Goal: Task Accomplishment & Management: Use online tool/utility

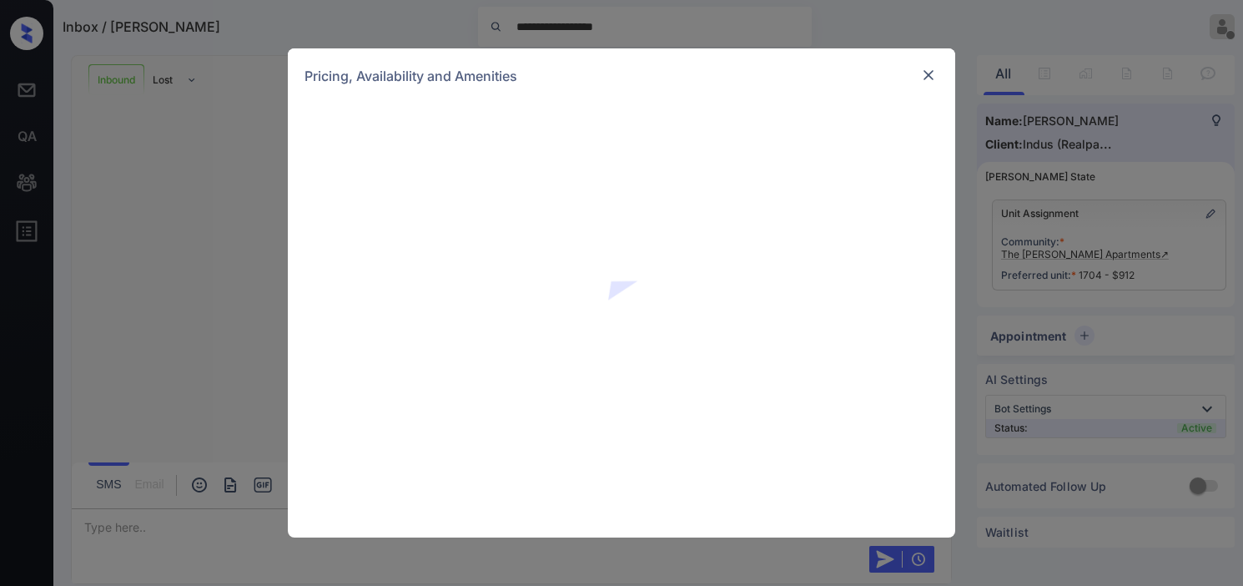
scroll to position [581, 0]
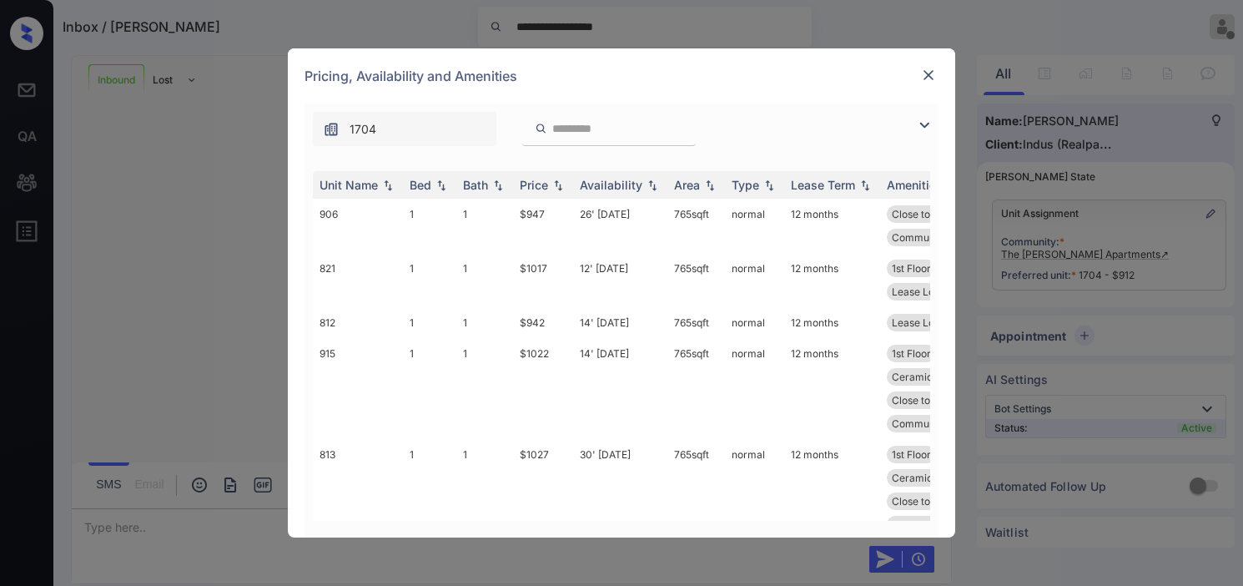
click at [928, 126] on img at bounding box center [924, 125] width 20 height 20
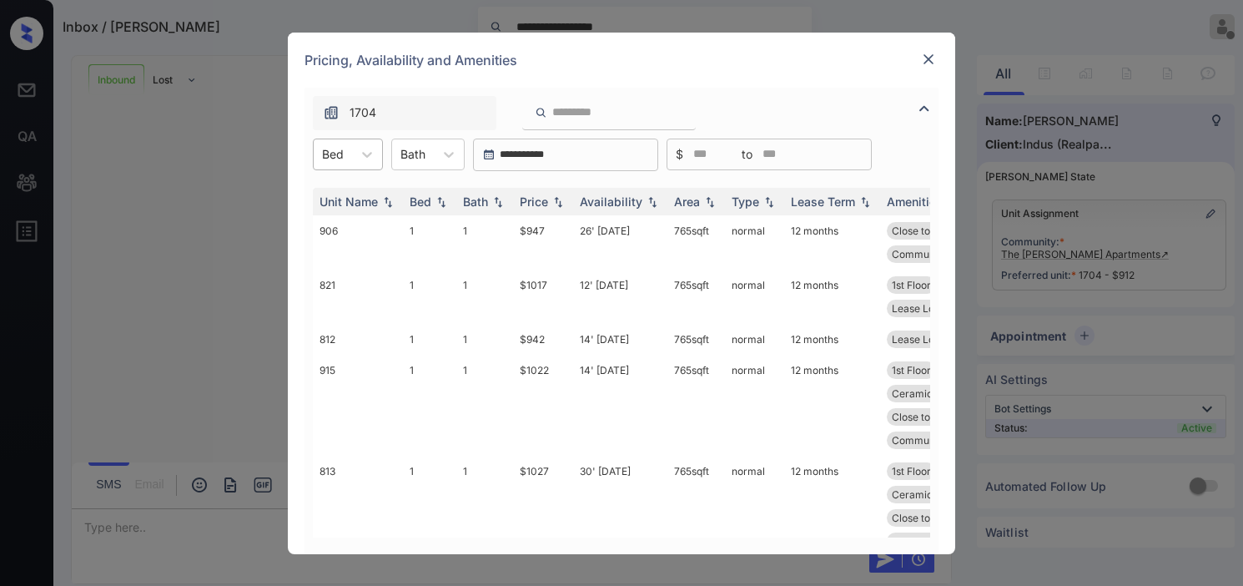
click at [345, 163] on div "Bed" at bounding box center [333, 154] width 38 height 24
click at [356, 197] on div "1" at bounding box center [348, 195] width 70 height 30
click at [568, 197] on th "Price" at bounding box center [543, 202] width 60 height 28
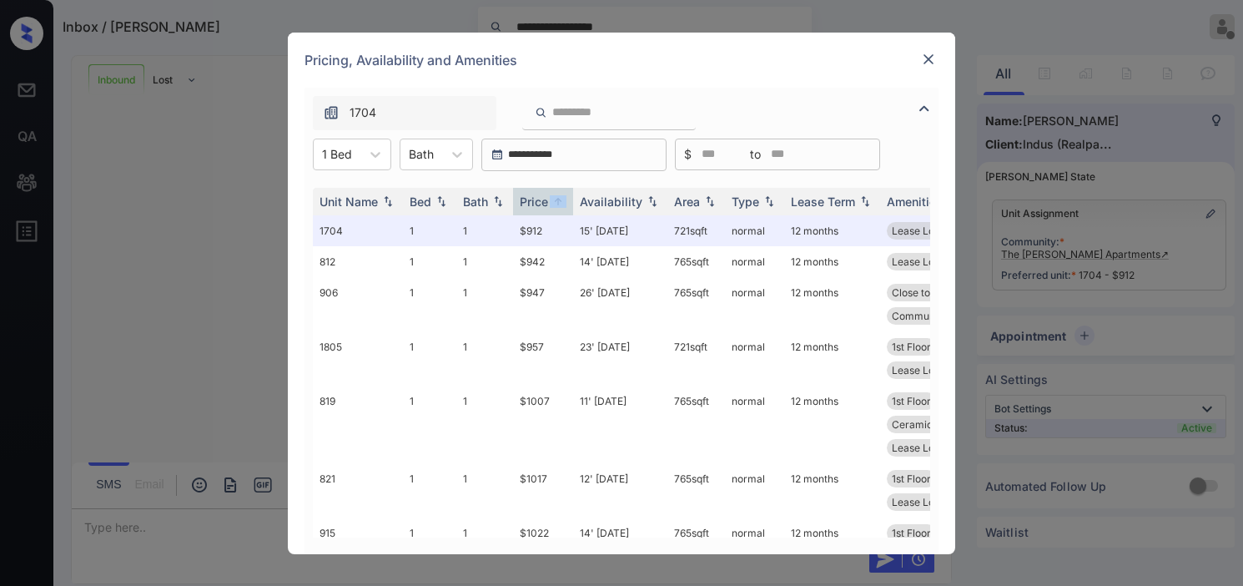
click at [923, 58] on img at bounding box center [928, 59] width 17 height 17
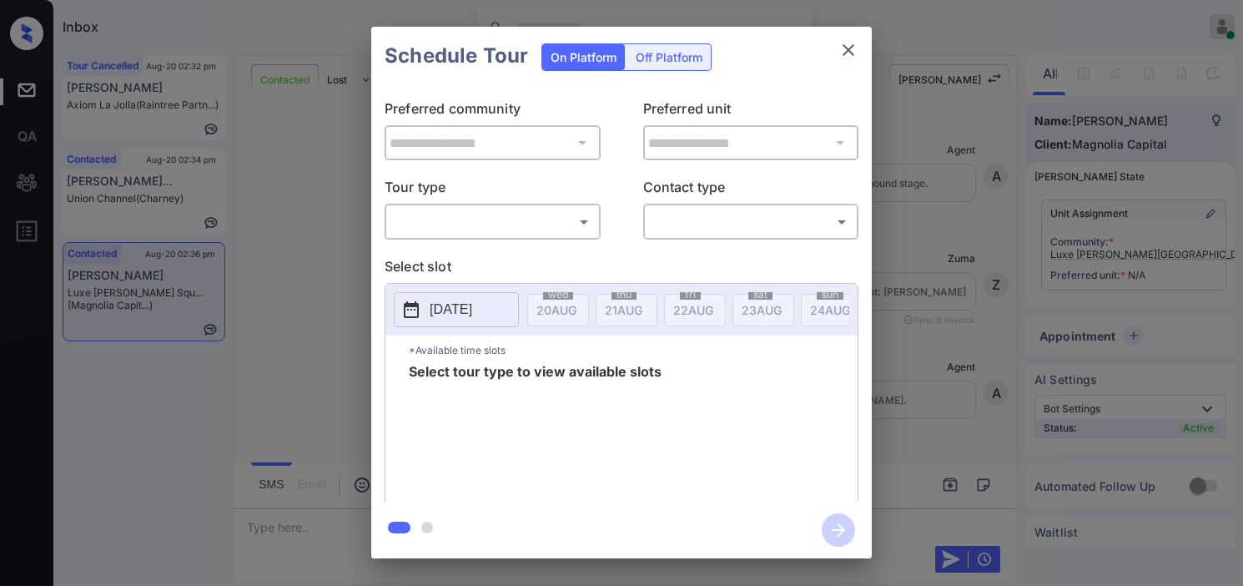
click at [452, 226] on body "Inbox Kristine Capara Online Set yourself offline Set yourself on break Profile…" at bounding box center [621, 293] width 1243 height 586
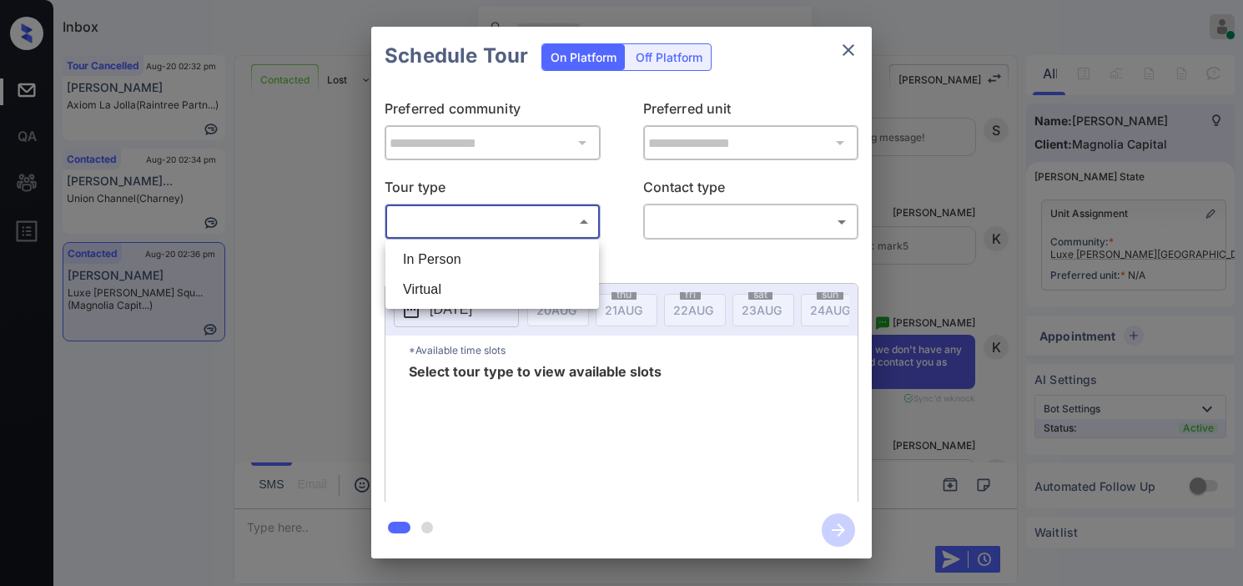
click at [451, 252] on li "In Person" at bounding box center [492, 259] width 205 height 30
type input "********"
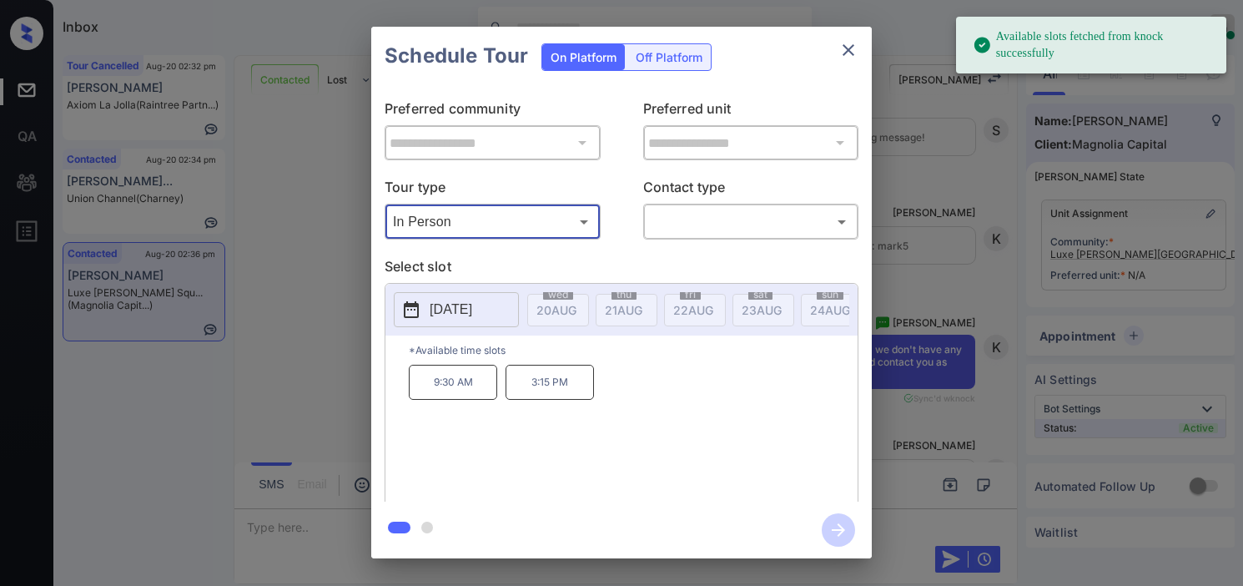
drag, startPoint x: 409, startPoint y: 317, endPoint x: 456, endPoint y: 294, distance: 53.0
click at [411, 314] on icon at bounding box center [411, 309] width 20 height 20
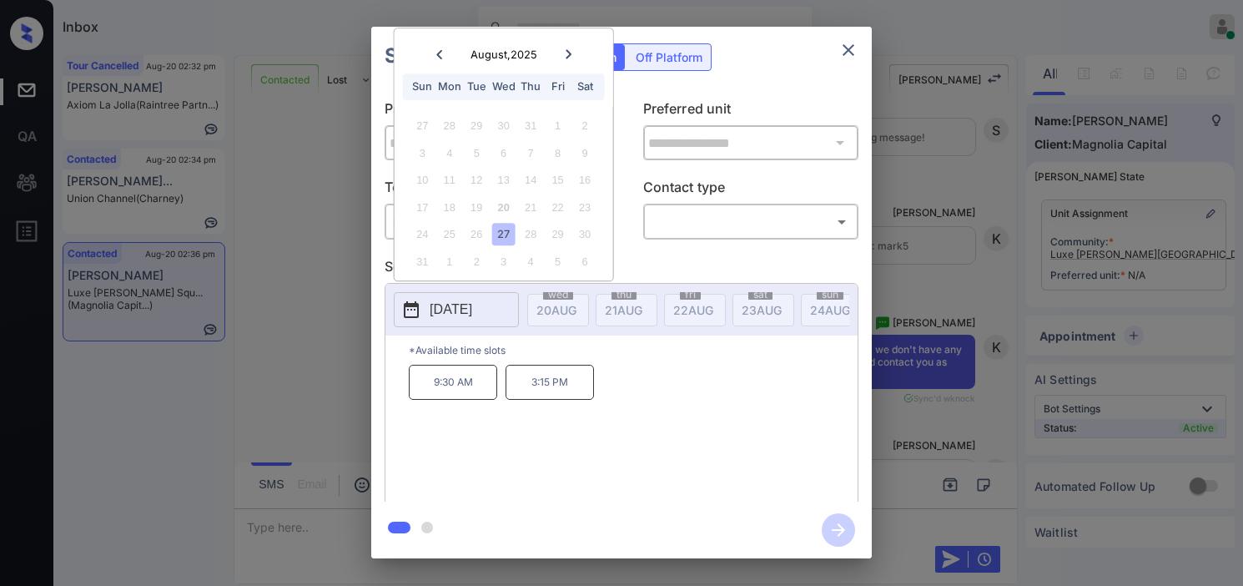
click at [566, 46] on div at bounding box center [568, 54] width 23 height 21
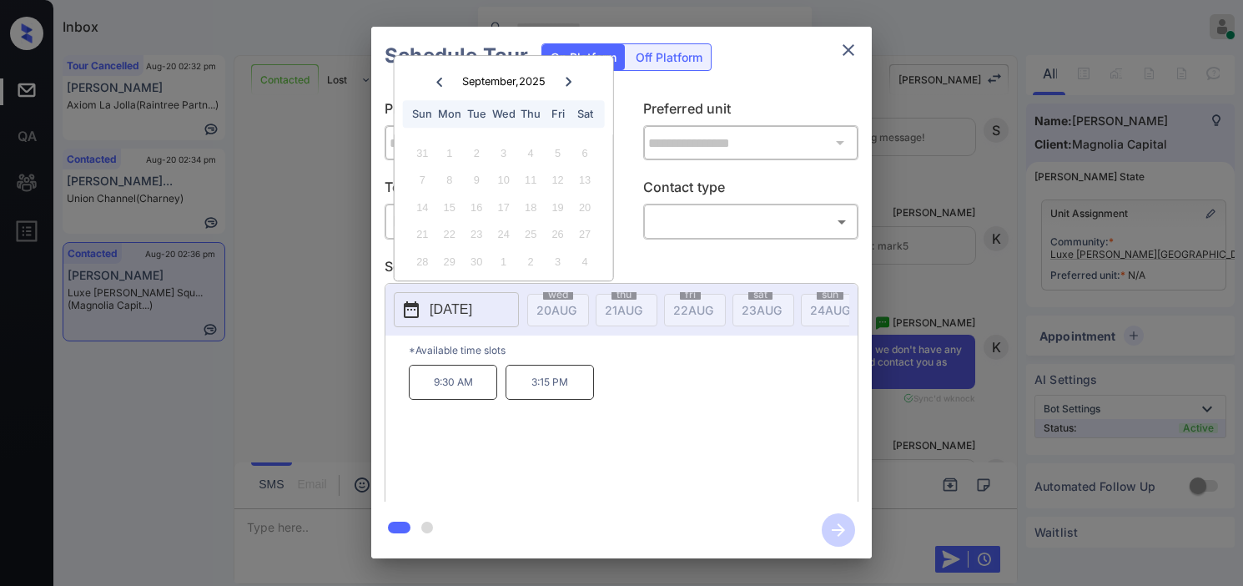
click at [443, 86] on div at bounding box center [439, 81] width 23 height 21
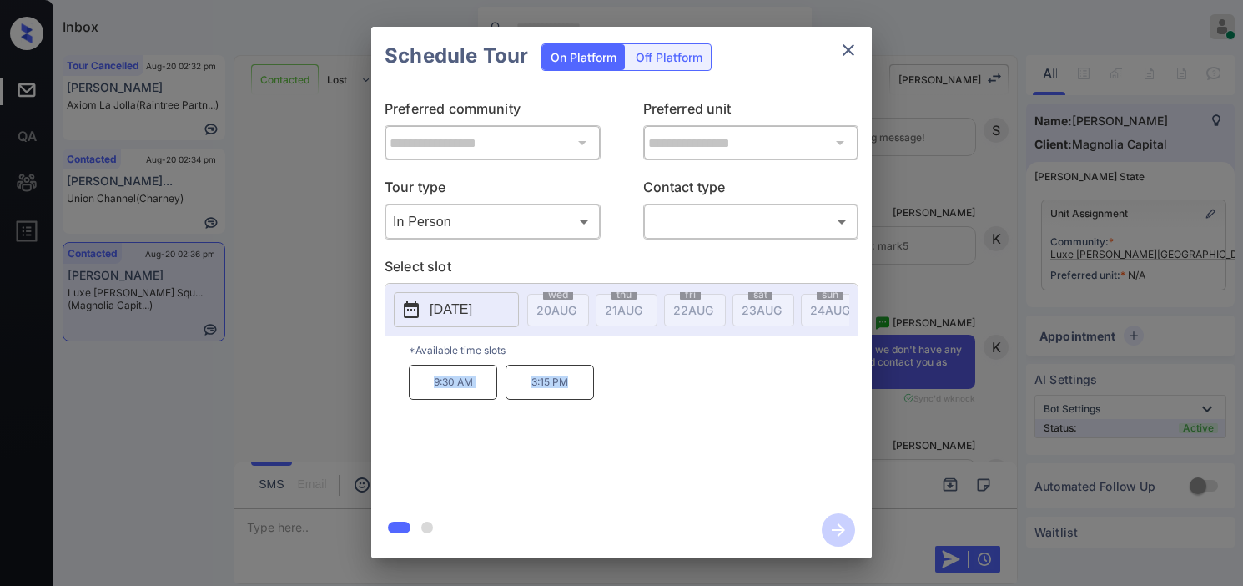
drag, startPoint x: 410, startPoint y: 396, endPoint x: 581, endPoint y: 396, distance: 170.2
click at [581, 396] on div "*Available time slots 9:30 AM 3:15 PM" at bounding box center [621, 420] width 472 height 171
copy div "9:30 AM 3:15 PM"
click at [232, 407] on div "**********" at bounding box center [621, 292] width 1243 height 585
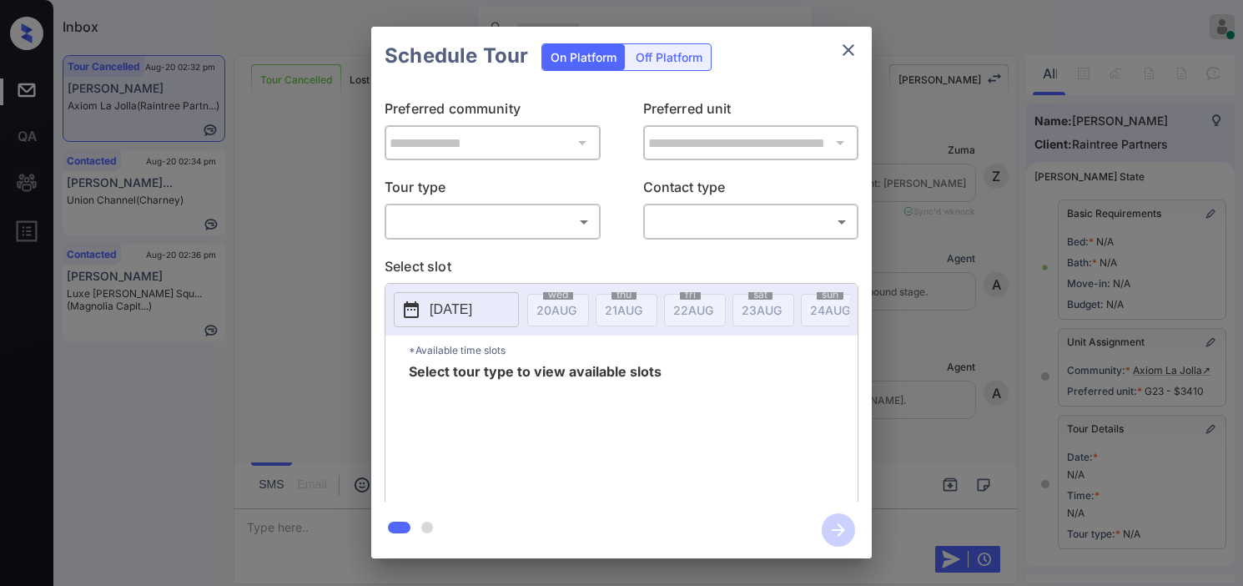
click at [554, 219] on body "Inbox [PERSON_NAME] Online Set yourself offline Set yourself on break Profile S…" at bounding box center [621, 293] width 1243 height 586
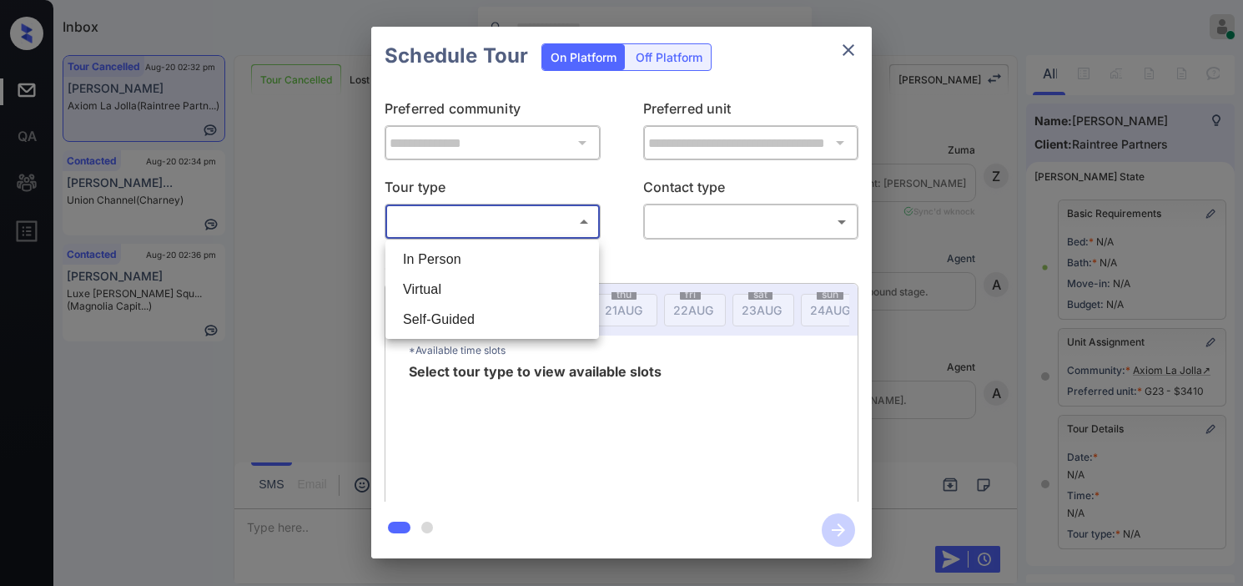
scroll to position [238, 0]
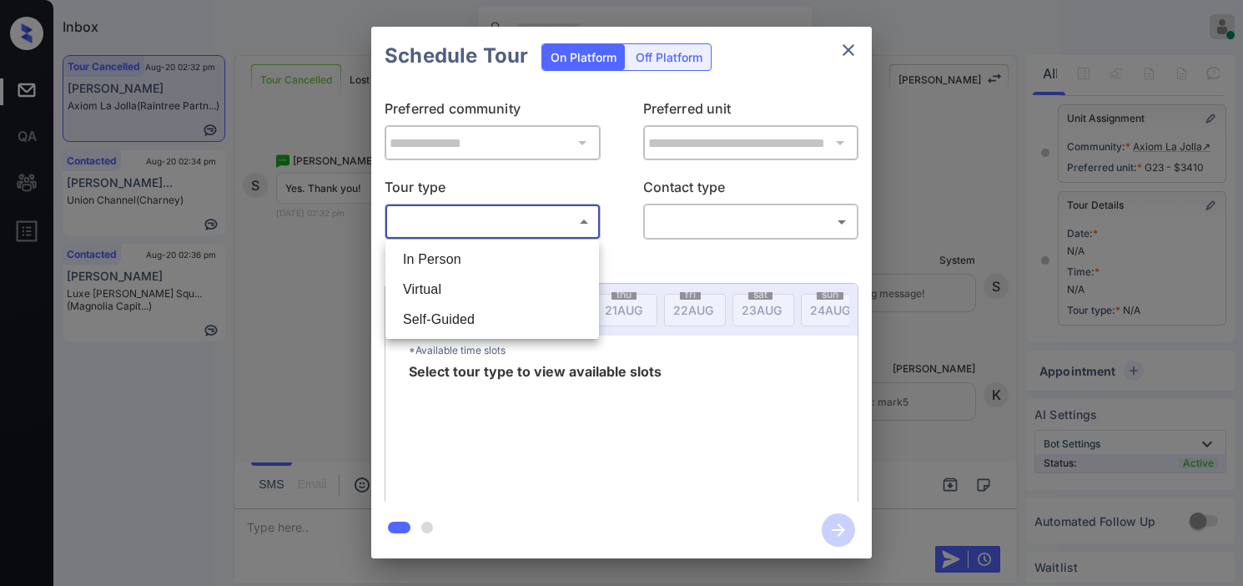
drag, startPoint x: 554, startPoint y: 219, endPoint x: 549, endPoint y: 256, distance: 37.9
click at [549, 256] on li "In Person" at bounding box center [492, 259] width 205 height 30
type input "********"
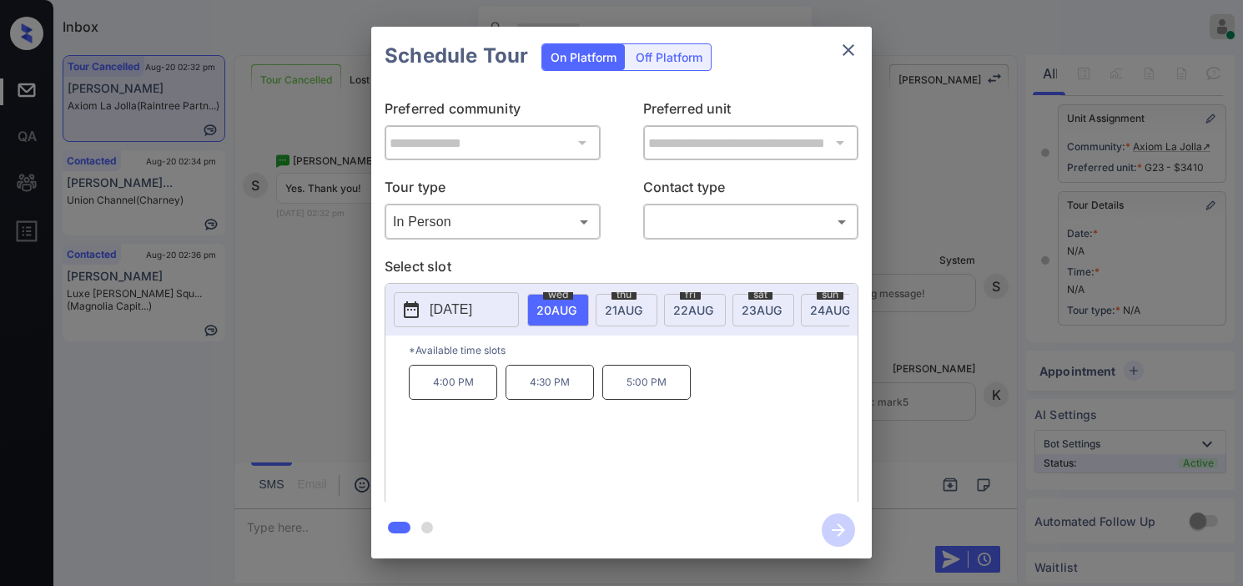
click at [347, 393] on div "**********" at bounding box center [621, 292] width 1243 height 585
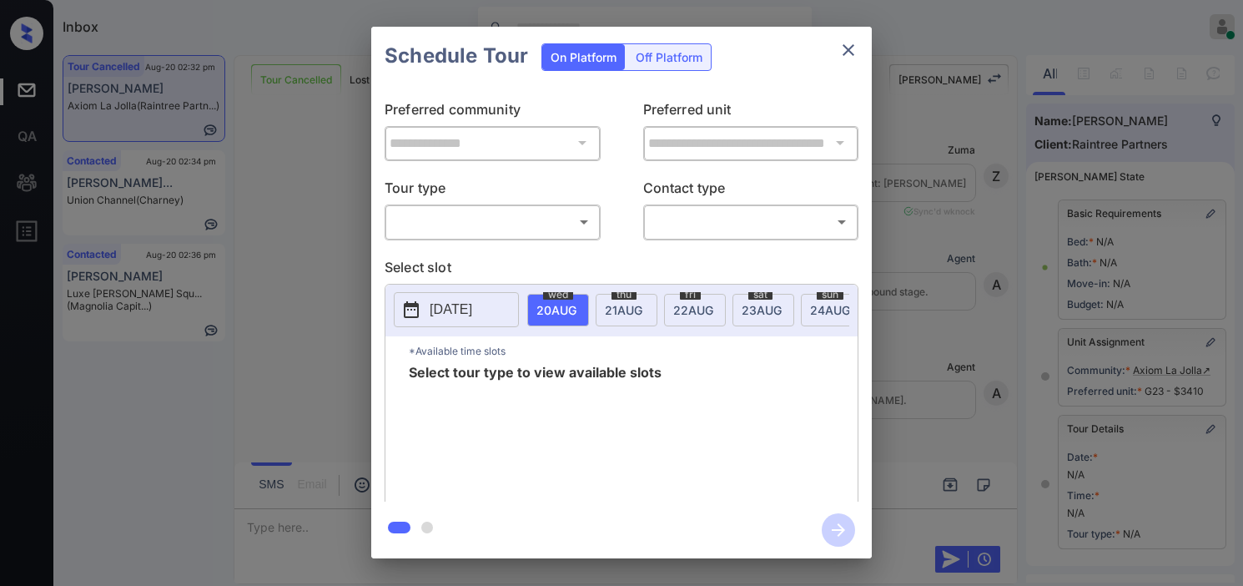
scroll to position [238, 0]
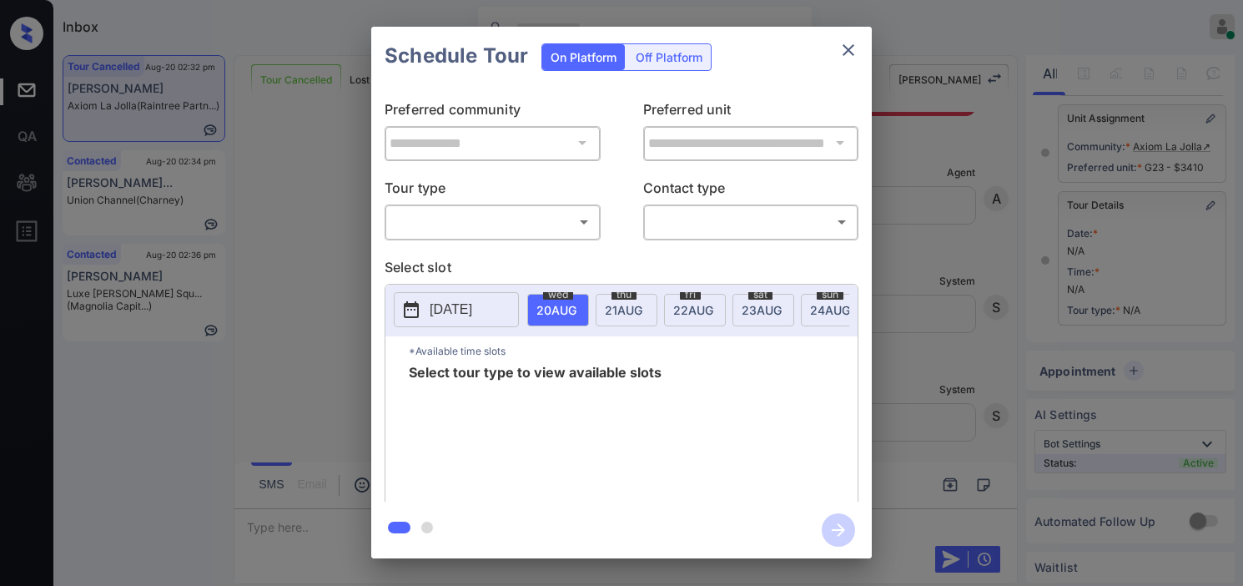
click at [541, 219] on body "Inbox [PERSON_NAME] Online Set yourself offline Set yourself on break Profile S…" at bounding box center [621, 293] width 1243 height 586
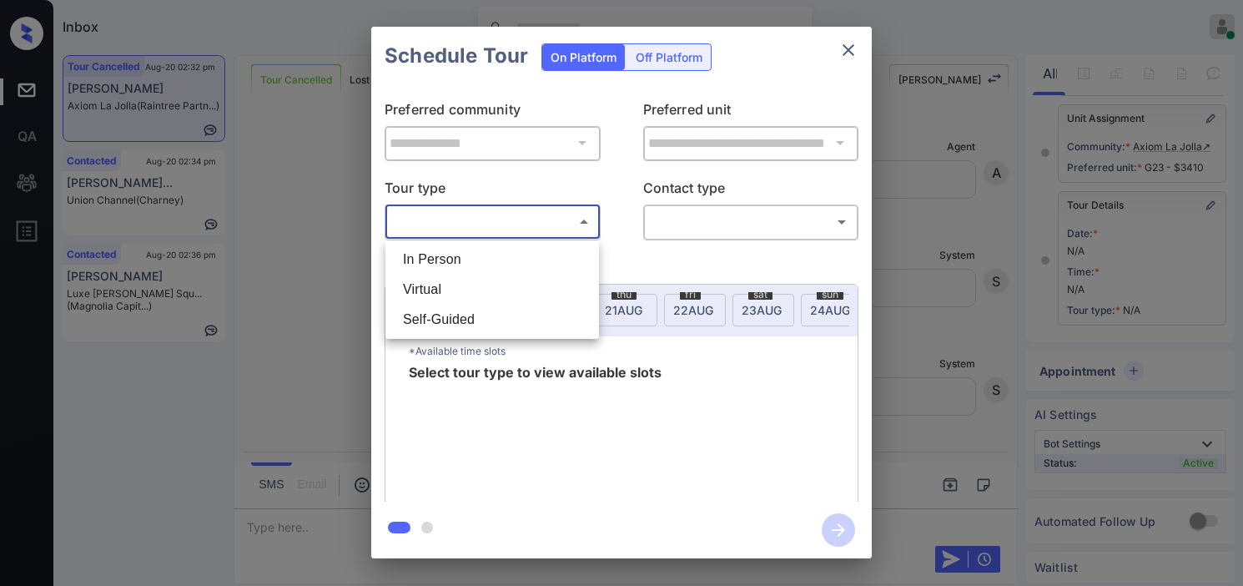
click at [531, 249] on li "In Person" at bounding box center [492, 259] width 205 height 30
type input "********"
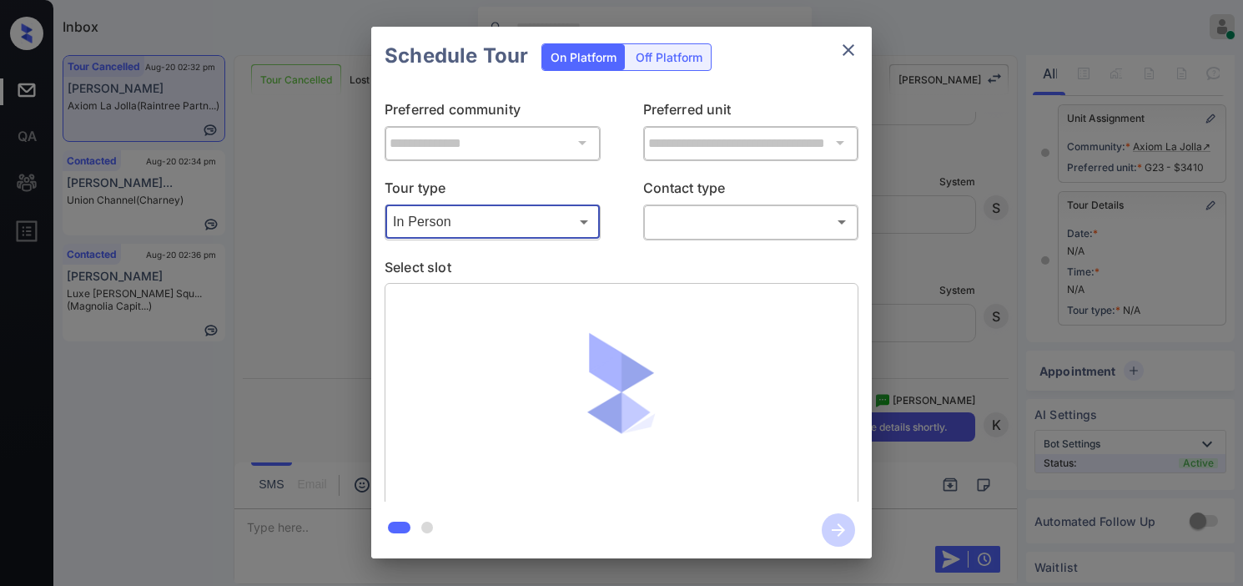
click at [721, 231] on body "Inbox [PERSON_NAME] Online Set yourself offline Set yourself on break Profile S…" at bounding box center [621, 293] width 1243 height 586
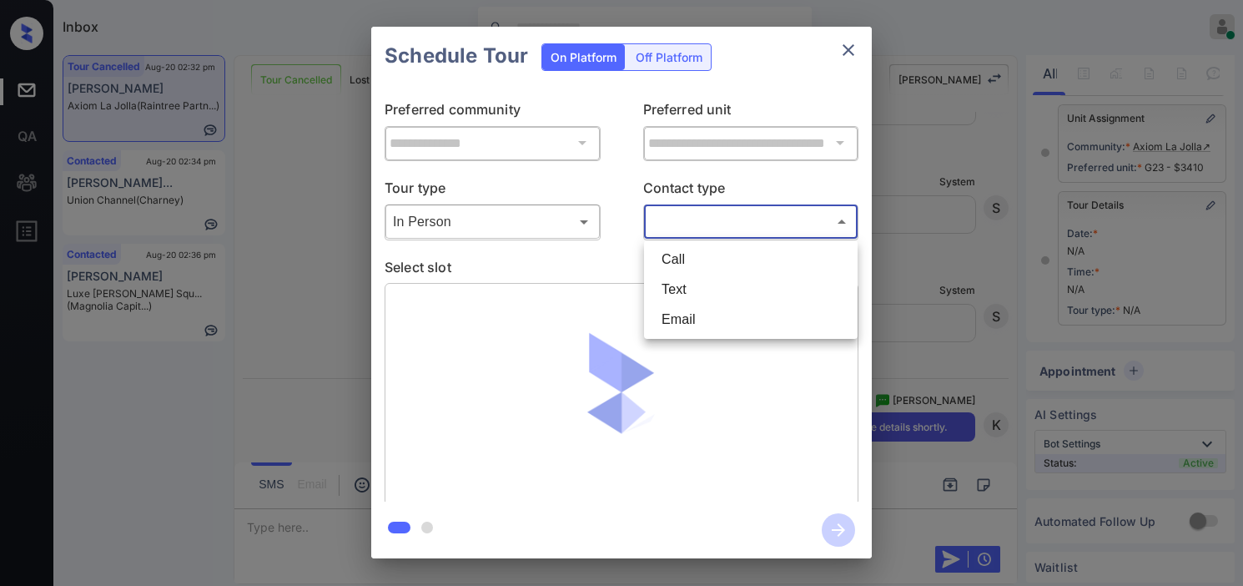
click at [720, 292] on li "Text" at bounding box center [750, 289] width 205 height 30
type input "****"
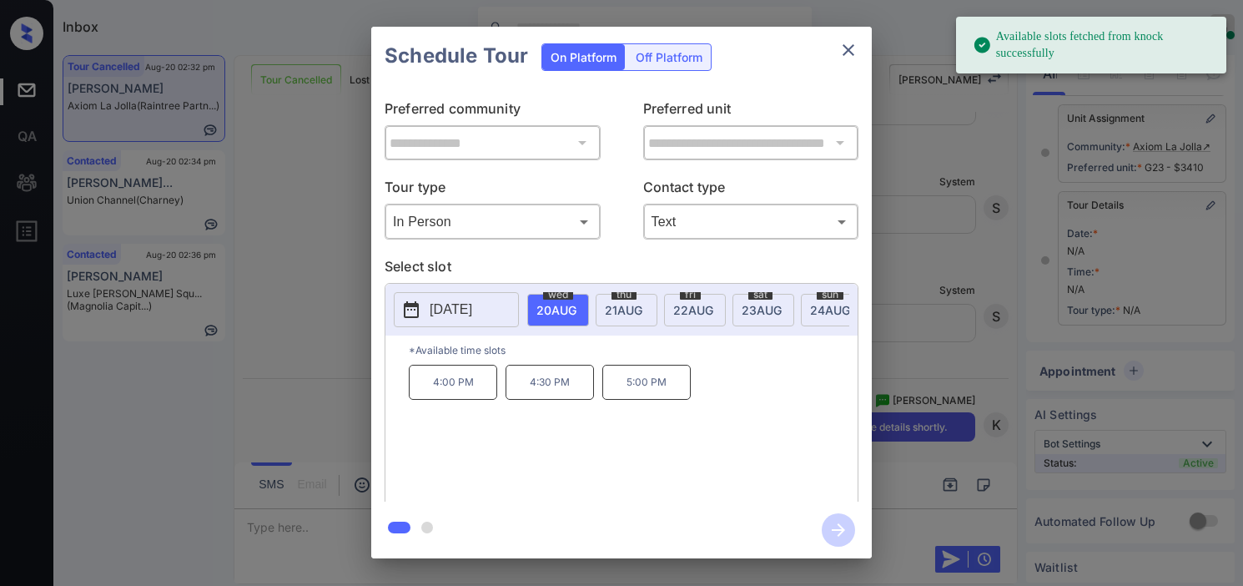
click at [469, 394] on p "4:00 PM" at bounding box center [453, 382] width 88 height 35
click at [827, 522] on icon "button" at bounding box center [838, 529] width 33 height 33
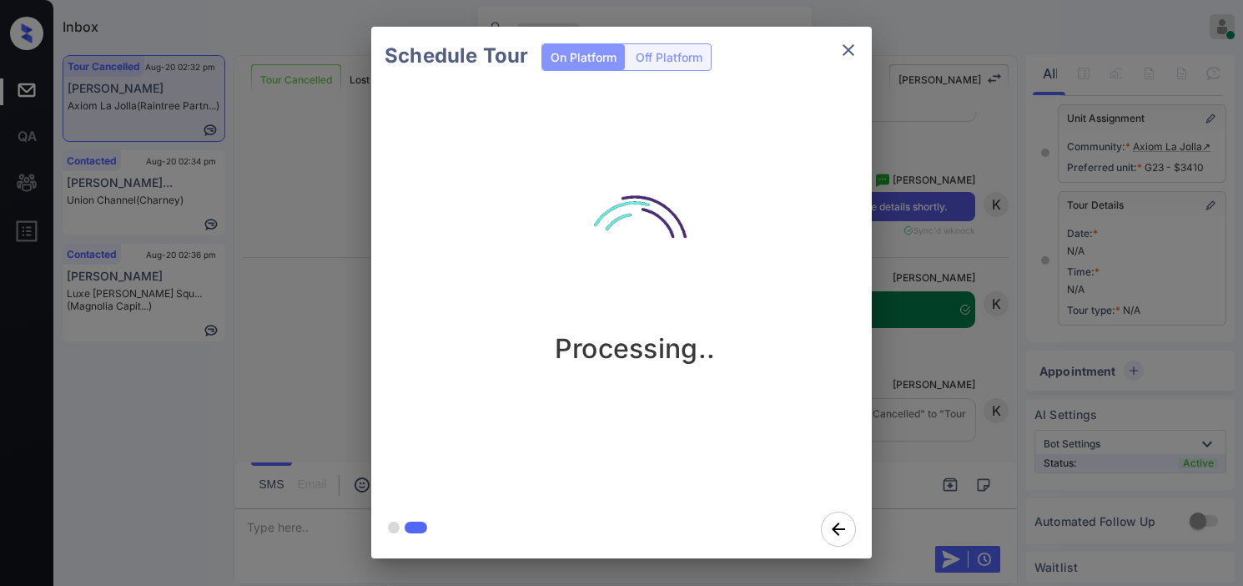
scroll to position [15173, 0]
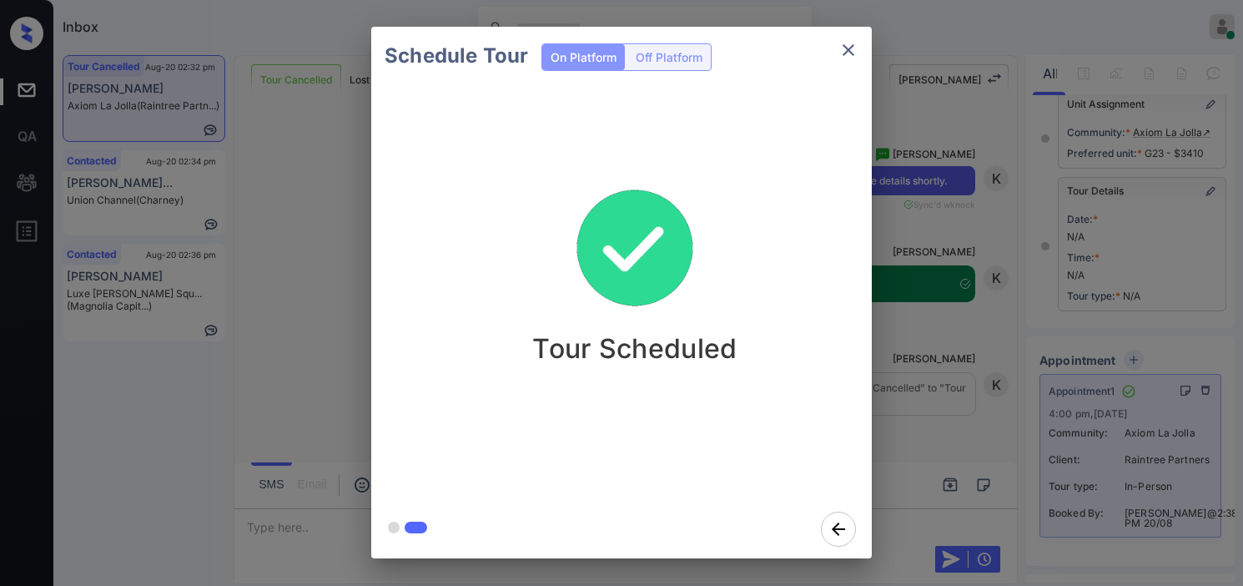
click at [885, 275] on div "Schedule Tour On Platform Off Platform Tour Scheduled" at bounding box center [621, 292] width 1243 height 585
